Goal: Entertainment & Leisure: Consume media (video, audio)

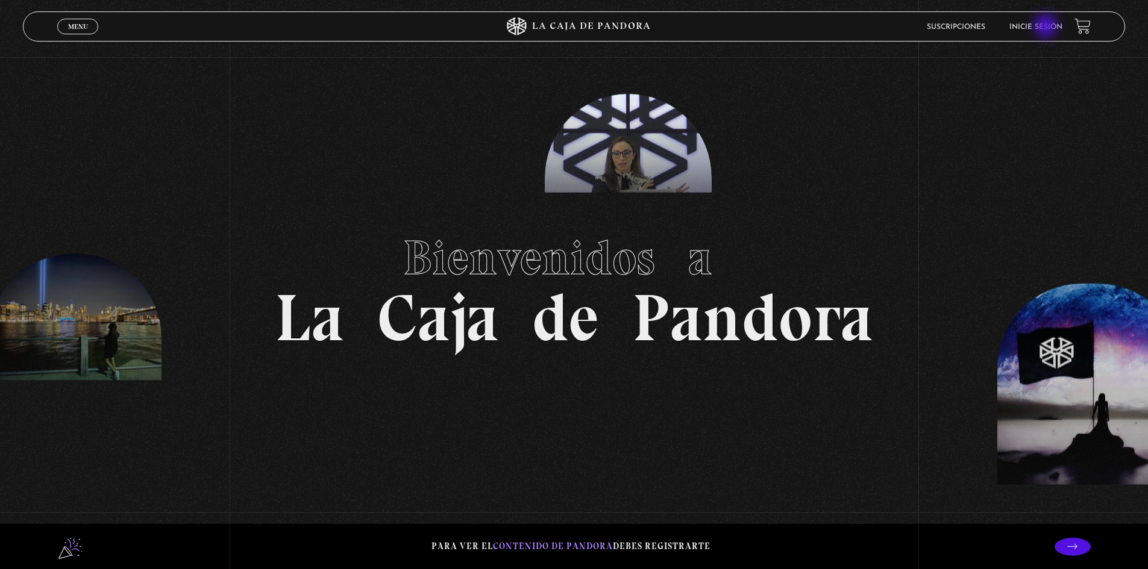
click at [1046, 27] on link "Inicie sesión" at bounding box center [1035, 26] width 53 height 7
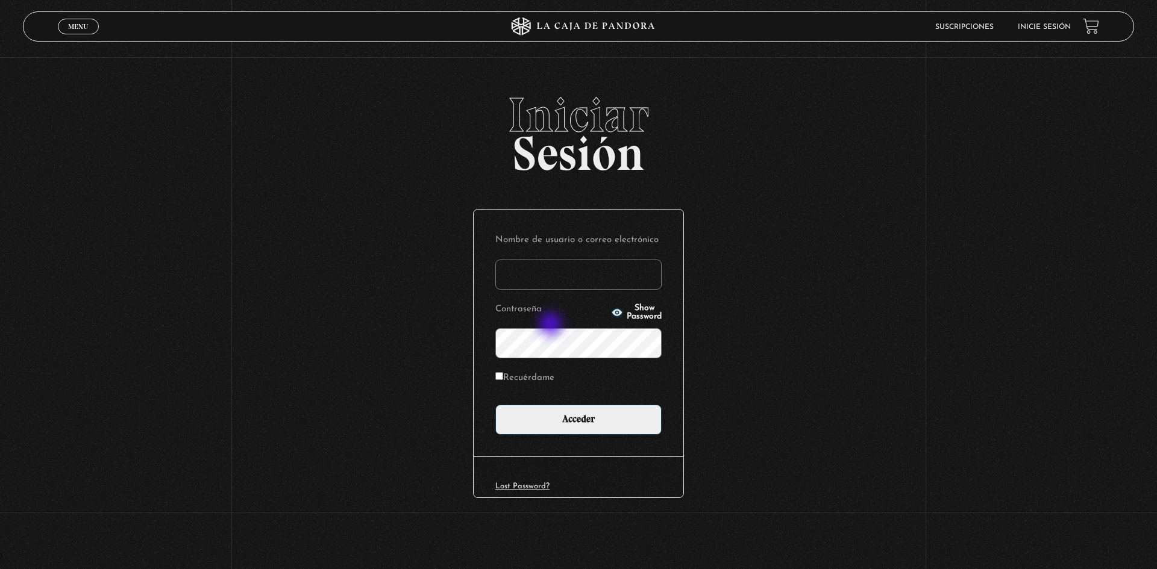
type input "[PERSON_NAME][EMAIL_ADDRESS][DOMAIN_NAME]"
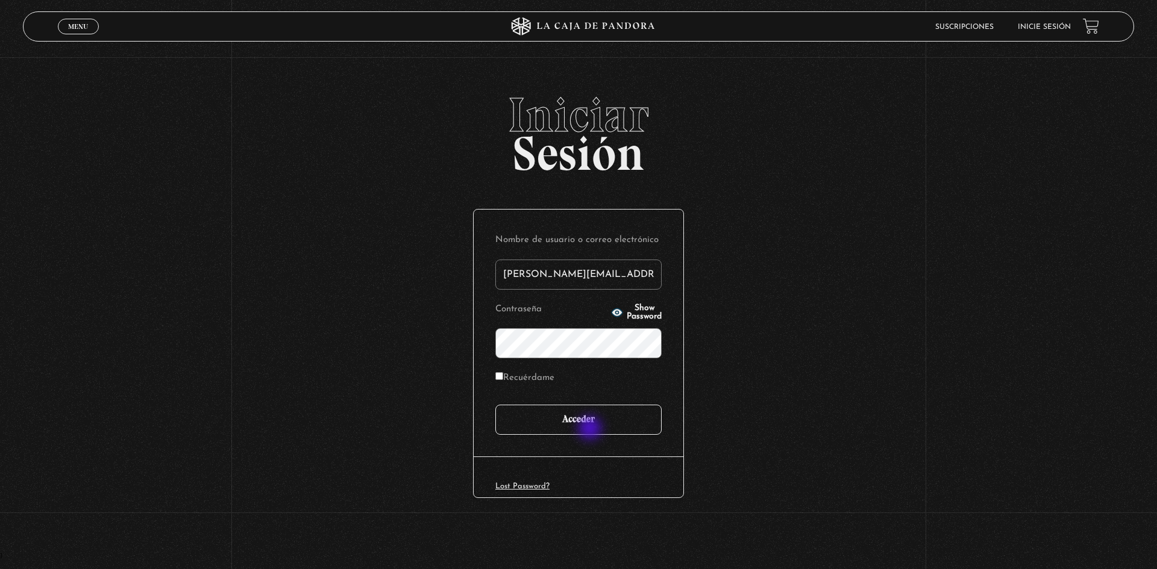
click at [591, 430] on input "Acceder" at bounding box center [578, 420] width 166 height 30
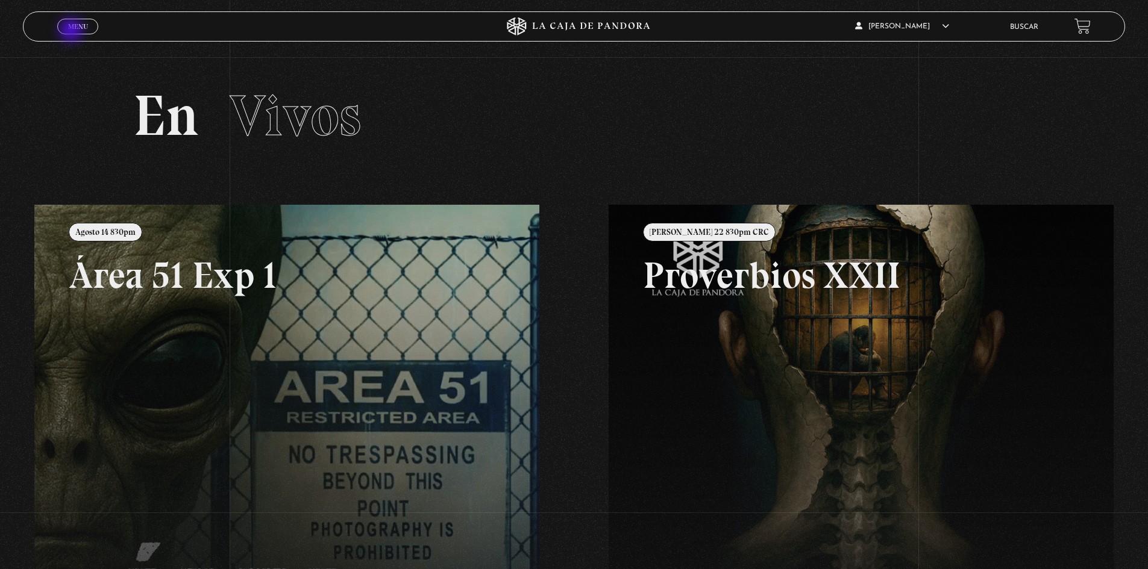
click at [72, 31] on link "Menu Cerrar" at bounding box center [77, 27] width 41 height 16
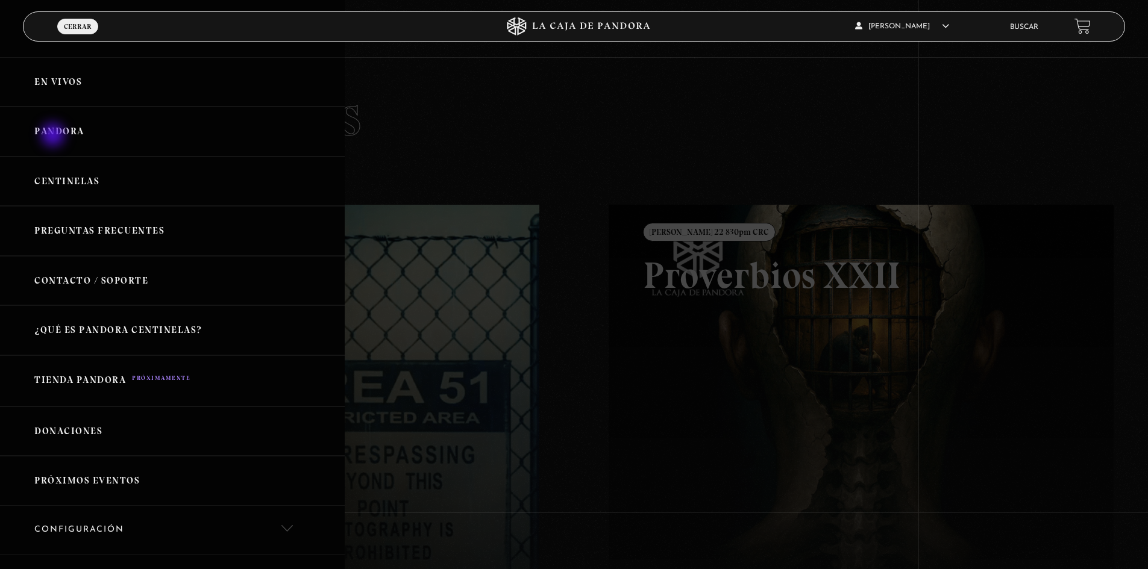
click at [54, 136] on link "Pandora" at bounding box center [172, 132] width 345 height 50
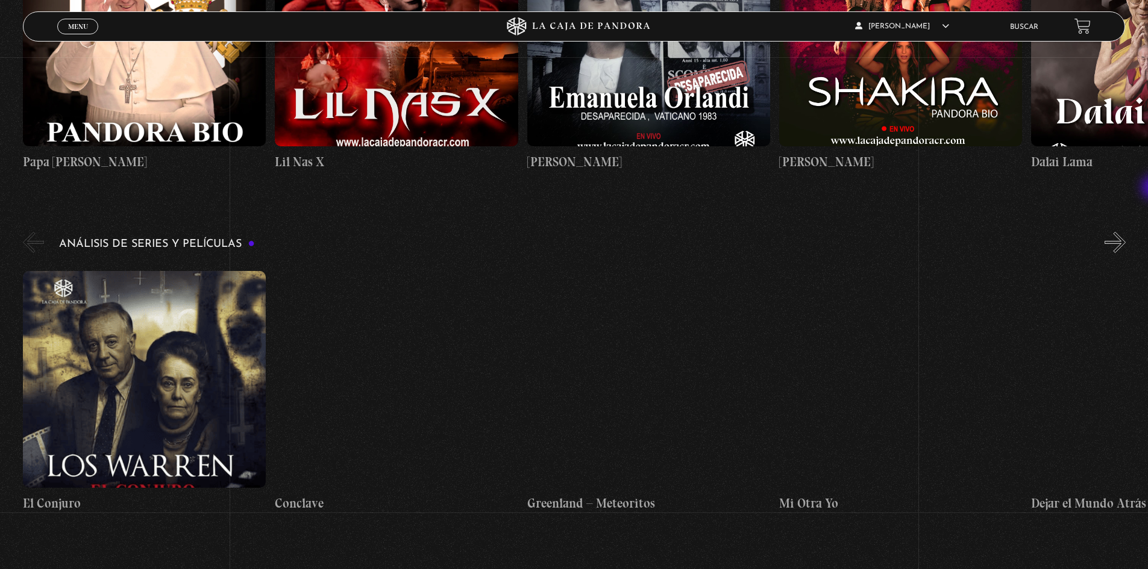
scroll to position [2040, 0]
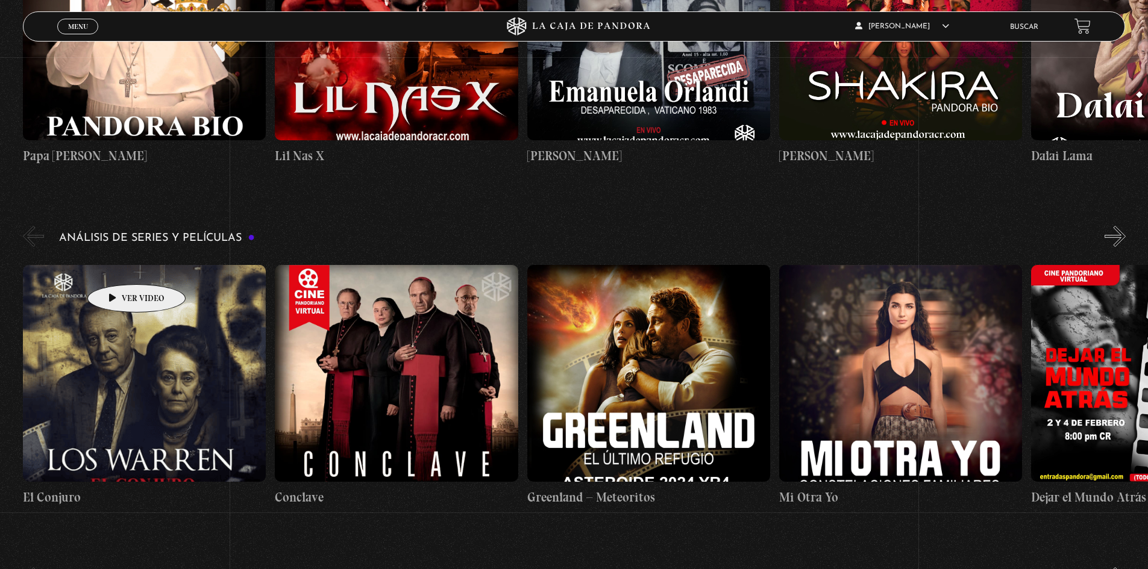
click at [117, 266] on figure at bounding box center [144, 373] width 243 height 217
click at [134, 300] on figure at bounding box center [144, 373] width 243 height 217
